Goal: Information Seeking & Learning: Check status

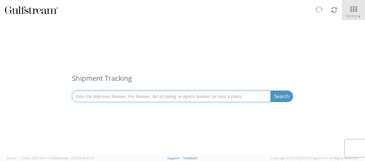
click at [145, 90] on input at bounding box center [171, 95] width 199 height 11
paste input "SAPO25-40544"
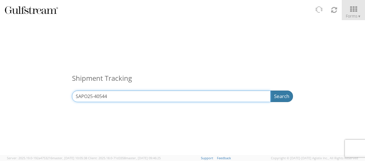
type input "SAPO25-40544"
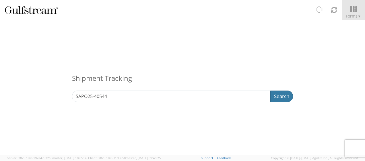
click at [276, 95] on button "Search" at bounding box center [282, 95] width 23 height 11
click at [286, 93] on button "Search" at bounding box center [282, 95] width 23 height 11
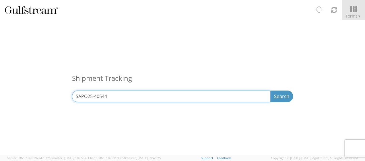
click at [210, 96] on input "SAPO25-40544" at bounding box center [171, 95] width 199 height 11
click at [266, 97] on input "SAPO25-40544" at bounding box center [171, 95] width 199 height 11
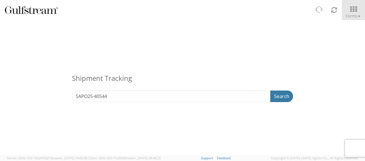
click at [274, 96] on button "Search" at bounding box center [282, 95] width 23 height 11
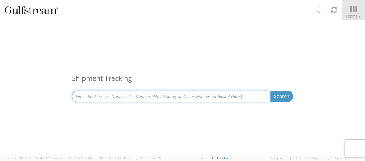
click at [182, 93] on input at bounding box center [171, 95] width 199 height 11
paste input "SAPO25-40544"
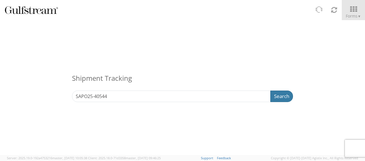
click at [285, 96] on button "Search" at bounding box center [282, 95] width 23 height 11
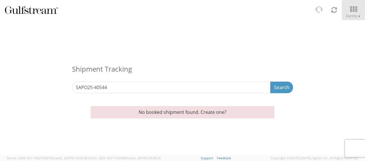
drag, startPoint x: 128, startPoint y: 93, endPoint x: 73, endPoint y: 87, distance: 55.5
click at [65, 89] on div "Shipment Tracking SAPO25-40544 Search Refine By Ship From Date To" at bounding box center [182, 60] width 365 height 80
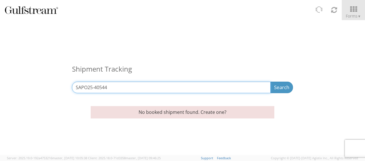
drag, startPoint x: 107, startPoint y: 91, endPoint x: 37, endPoint y: 90, distance: 70.4
click at [0, 92] on html "annexa Batch Shipping Guide Created with Sketch. calendar Created with Sketch." at bounding box center [182, 80] width 365 height 161
paste input "RMA # 25016"
drag, startPoint x: 92, startPoint y: 87, endPoint x: 49, endPoint y: 88, distance: 42.8
click at [49, 88] on div "Shipment Tracking RMA # 25016 Search Refine By Ship From Date To" at bounding box center [182, 60] width 365 height 80
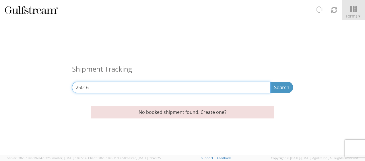
type input "25016"
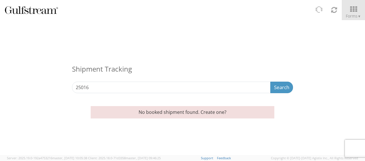
click at [293, 85] on span "Search" at bounding box center [282, 87] width 22 height 11
click at [290, 88] on button "Search" at bounding box center [282, 87] width 23 height 11
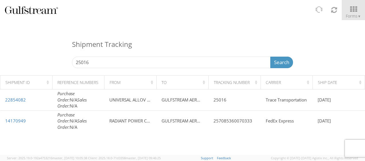
click at [293, 20] on div "Shipment Tracking 25016 Search Refine By Ship From Date To" at bounding box center [182, 47] width 365 height 55
